Goal: Browse casually: Explore the website without a specific task or goal

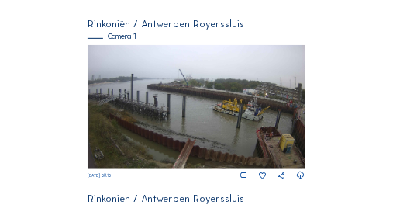
scroll to position [140, 0]
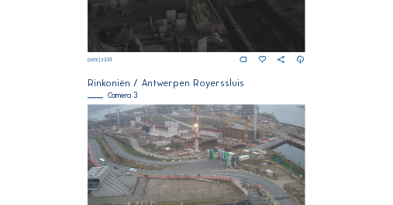
scroll to position [605, 0]
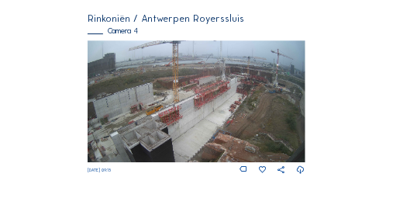
scroll to position [817, 0]
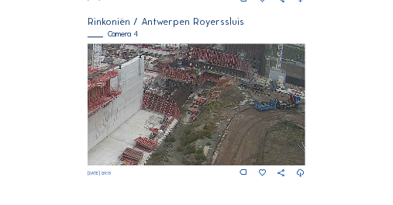
drag, startPoint x: 289, startPoint y: 86, endPoint x: 200, endPoint y: 161, distance: 116.7
click at [193, 166] on img at bounding box center [196, 104] width 217 height 123
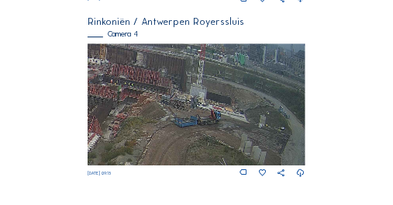
drag, startPoint x: 229, startPoint y: 132, endPoint x: 150, endPoint y: 137, distance: 78.5
click at [150, 137] on img at bounding box center [196, 104] width 217 height 123
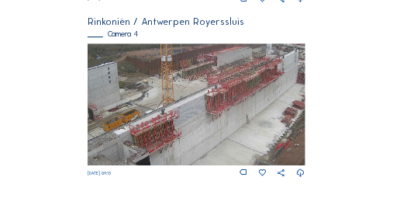
drag, startPoint x: 170, startPoint y: 77, endPoint x: 220, endPoint y: 106, distance: 57.7
click at [220, 106] on img at bounding box center [196, 104] width 217 height 123
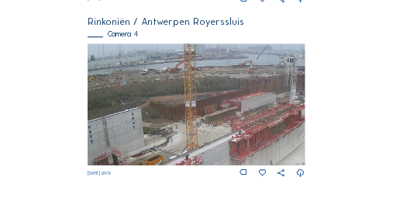
drag, startPoint x: 220, startPoint y: 91, endPoint x: 172, endPoint y: 122, distance: 57.2
click at [172, 121] on img at bounding box center [196, 104] width 217 height 123
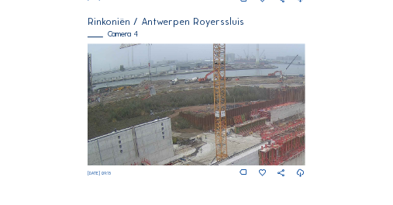
drag, startPoint x: 150, startPoint y: 94, endPoint x: 202, endPoint y: 86, distance: 53.3
click at [202, 86] on img at bounding box center [196, 104] width 217 height 123
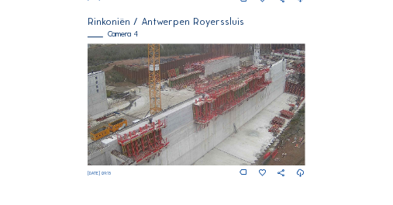
drag, startPoint x: 192, startPoint y: 107, endPoint x: 126, endPoint y: 82, distance: 70.5
click at [126, 82] on img at bounding box center [196, 104] width 217 height 123
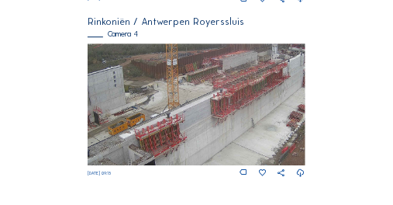
drag, startPoint x: 114, startPoint y: 102, endPoint x: 213, endPoint y: 86, distance: 99.7
click at [213, 86] on img at bounding box center [196, 104] width 217 height 123
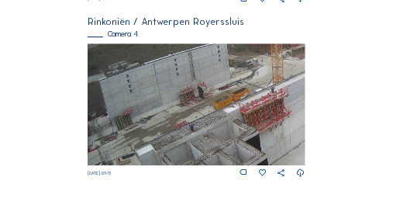
drag, startPoint x: 154, startPoint y: 86, endPoint x: 194, endPoint y: 70, distance: 43.5
click at [194, 70] on img at bounding box center [196, 104] width 217 height 123
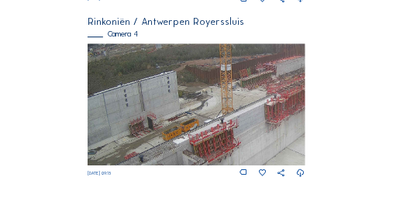
drag, startPoint x: 131, startPoint y: 94, endPoint x: 131, endPoint y: 150, distance: 56.6
click at [128, 152] on img at bounding box center [196, 104] width 217 height 123
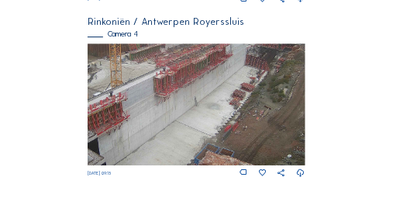
drag, startPoint x: 199, startPoint y: 109, endPoint x: 68, endPoint y: 70, distance: 136.7
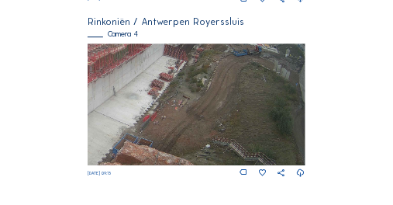
drag, startPoint x: 189, startPoint y: 109, endPoint x: 131, endPoint y: 145, distance: 68.7
click at [131, 145] on img at bounding box center [196, 104] width 217 height 123
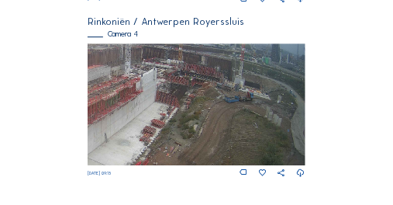
drag, startPoint x: 236, startPoint y: 109, endPoint x: 109, endPoint y: 119, distance: 127.7
click at [109, 121] on img at bounding box center [196, 104] width 217 height 123
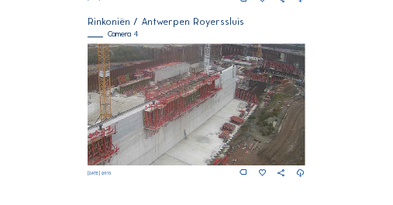
drag, startPoint x: 200, startPoint y: 91, endPoint x: 246, endPoint y: 94, distance: 45.9
click at [258, 90] on img at bounding box center [196, 104] width 217 height 123
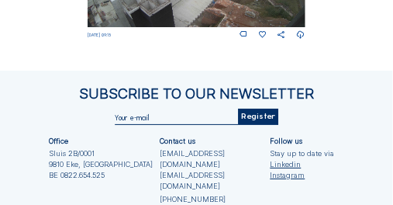
scroll to position [987, 0]
